Goal: Task Accomplishment & Management: Use online tool/utility

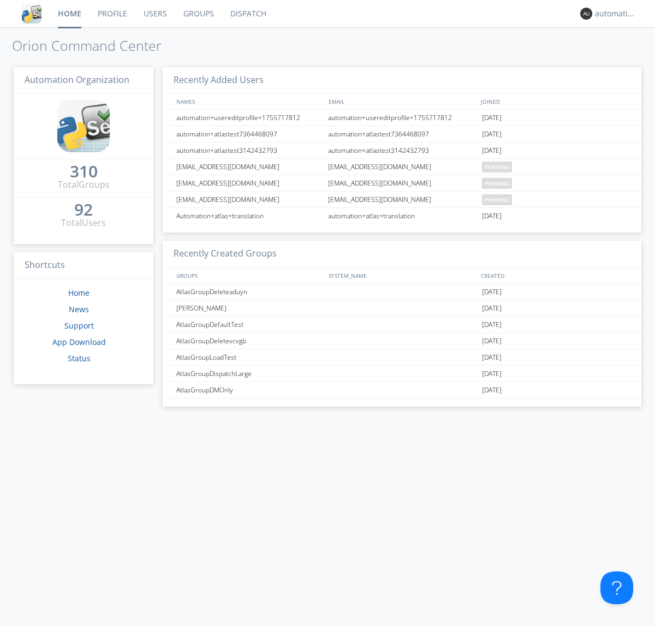
click at [247, 14] on link "Dispatch" at bounding box center [248, 13] width 52 height 27
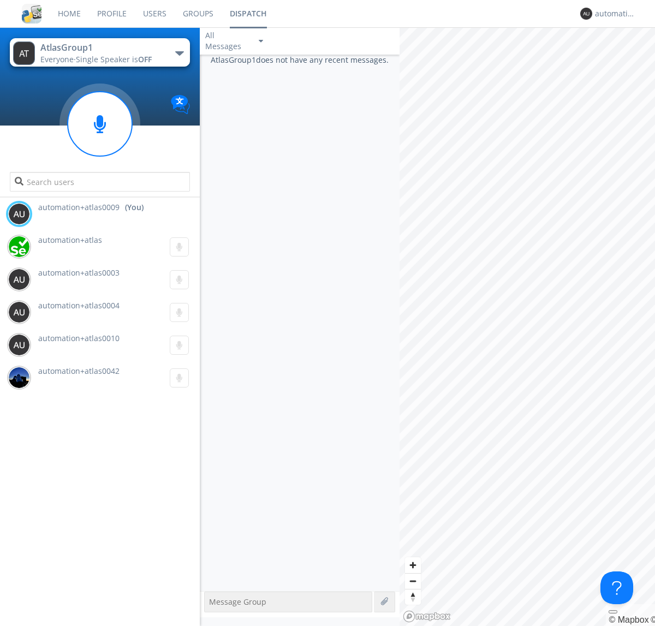
click at [179, 53] on div "button" at bounding box center [179, 53] width 9 height 4
click at [0, 0] on span "AtlasGroupDispatch5" at bounding box center [0, 0] width 0 height 0
click at [612, 14] on div "automation+atlas0009" at bounding box center [615, 13] width 41 height 11
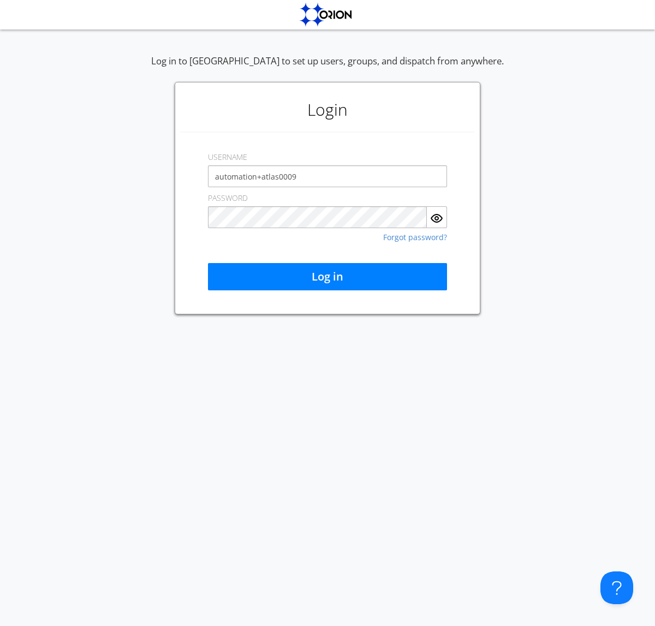
type input "automation+atlas0009"
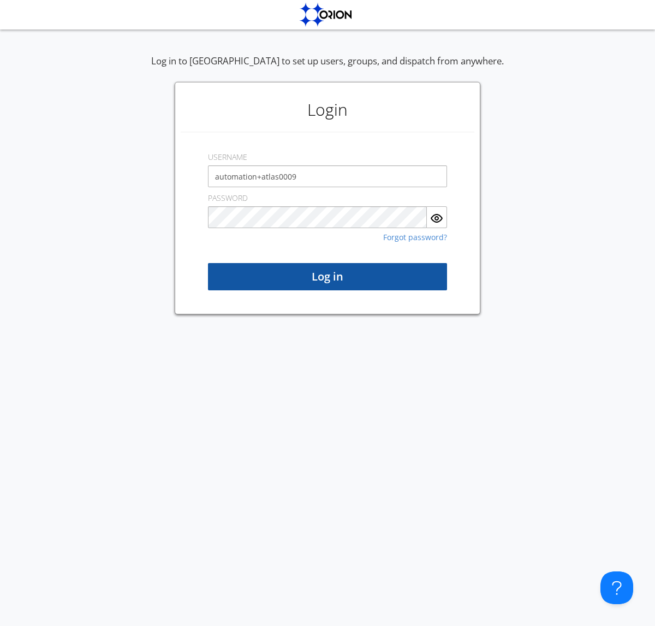
click at [327, 277] on button "Log in" at bounding box center [327, 276] width 239 height 27
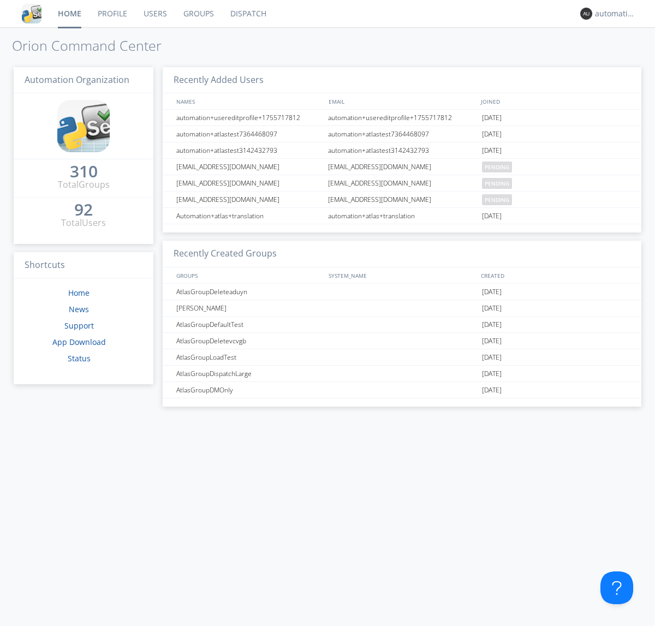
click at [247, 14] on link "Dispatch" at bounding box center [248, 13] width 52 height 27
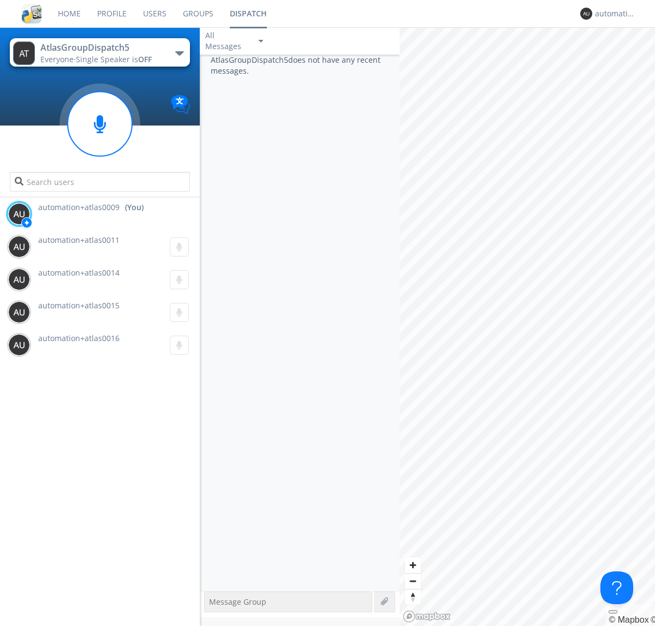
click at [179, 53] on div "button" at bounding box center [179, 53] width 9 height 4
click at [0, 0] on span "AtlasGroup1" at bounding box center [0, 0] width 0 height 0
click at [612, 14] on div "automation+atlas0009" at bounding box center [615, 13] width 41 height 11
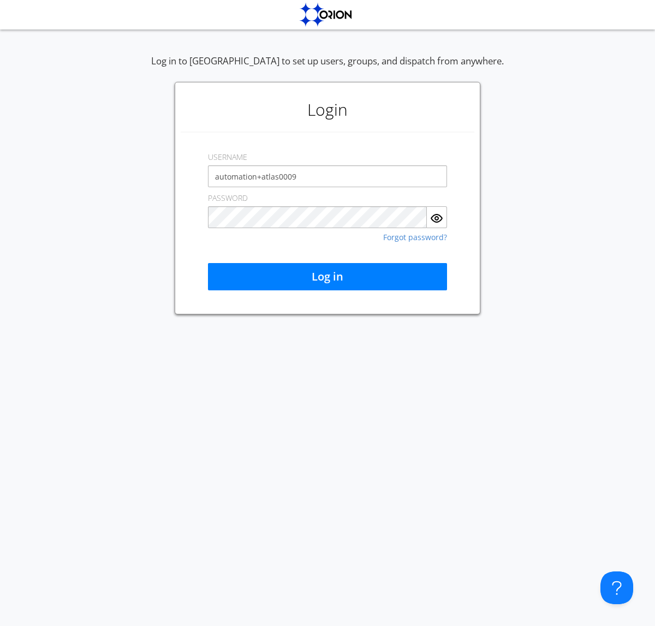
type input "automation+atlas0009"
click at [327, 277] on button "Log in" at bounding box center [327, 276] width 239 height 27
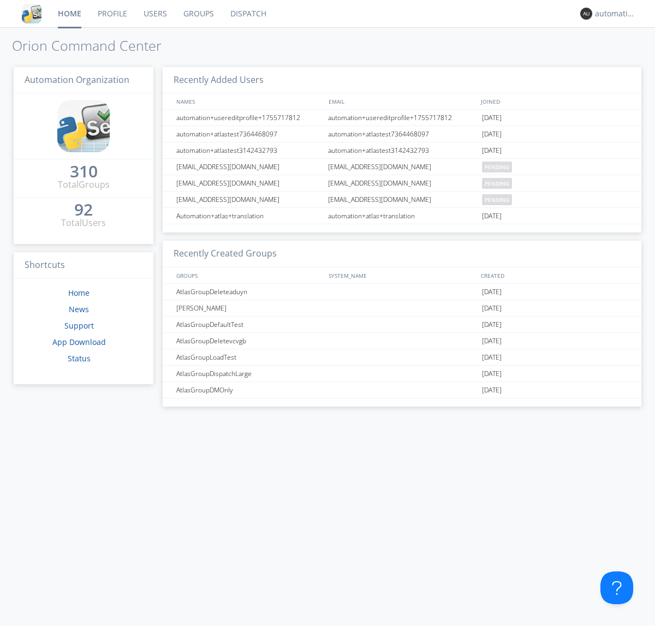
click at [247, 14] on link "Dispatch" at bounding box center [248, 13] width 52 height 27
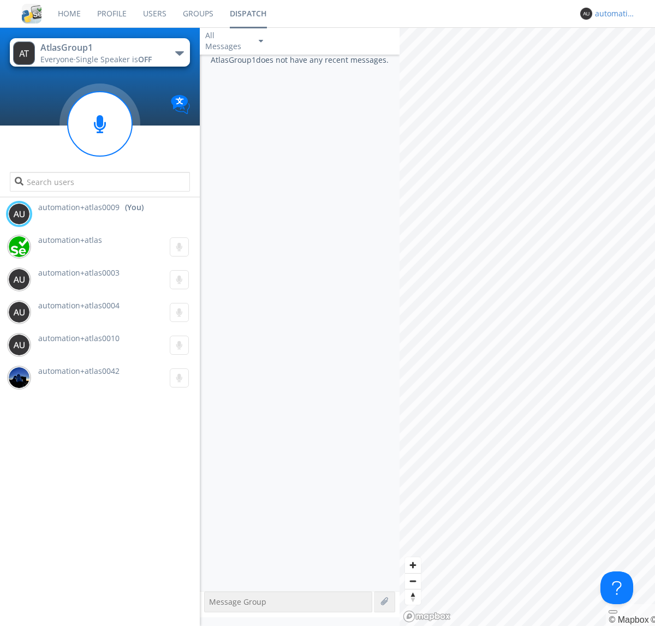
click at [612, 14] on div "automation+atlas0009" at bounding box center [615, 13] width 41 height 11
